Goal: Task Accomplishment & Management: Manage account settings

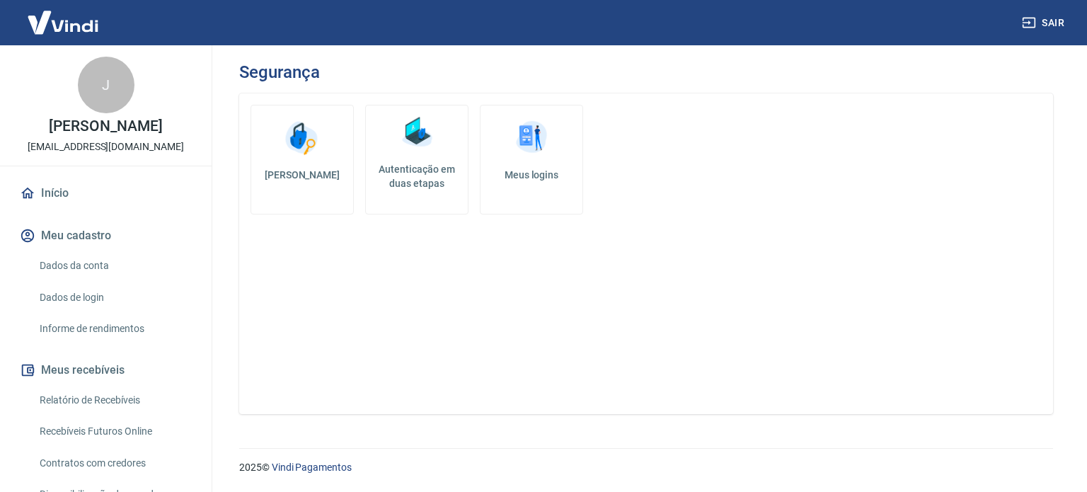
click at [48, 200] on link "Início" at bounding box center [106, 193] width 178 height 31
